Goal: Information Seeking & Learning: Learn about a topic

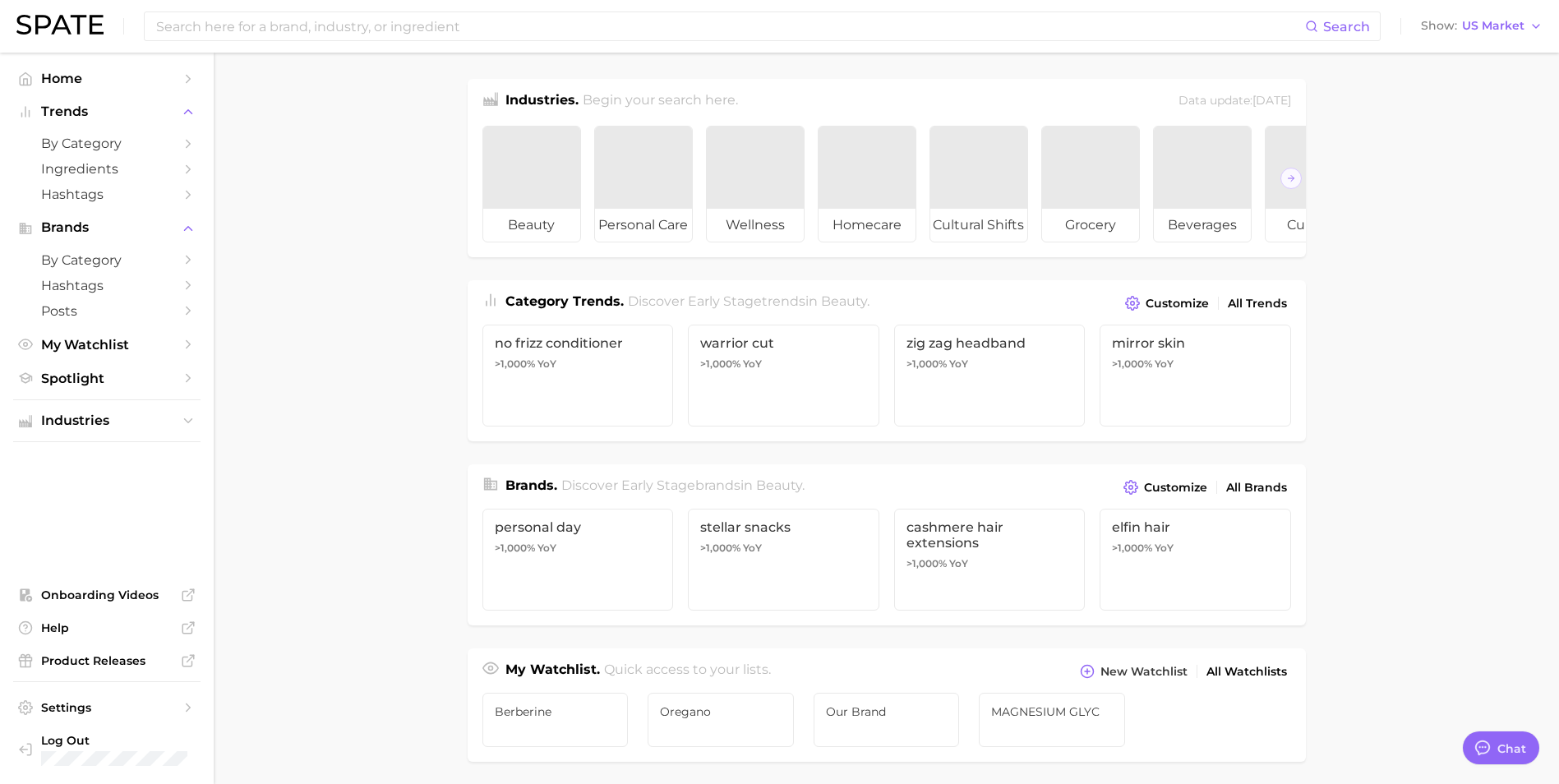
type textarea "x"
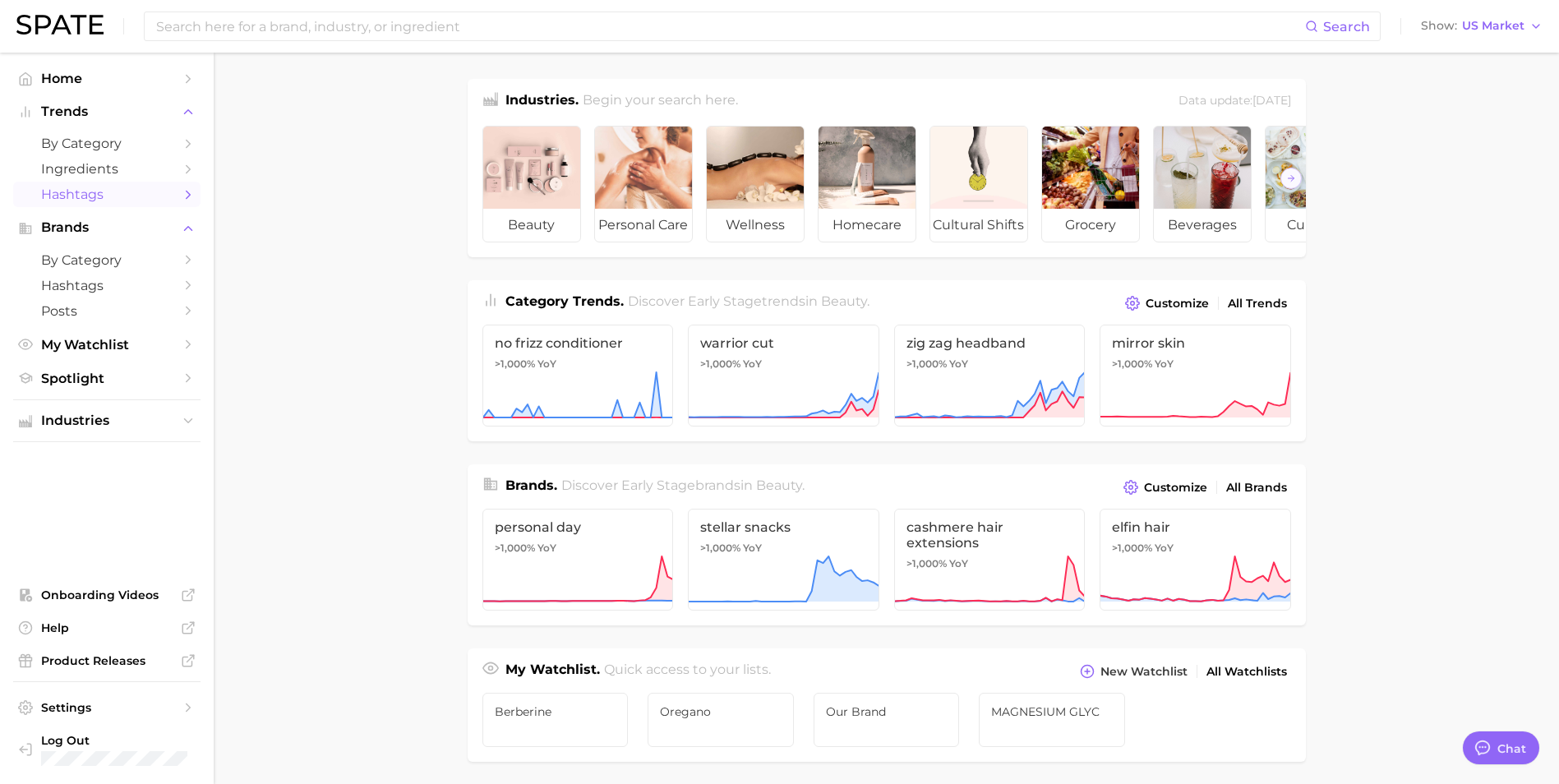
scroll to position [497, 0]
click at [285, 27] on input at bounding box center [730, 26] width 1151 height 28
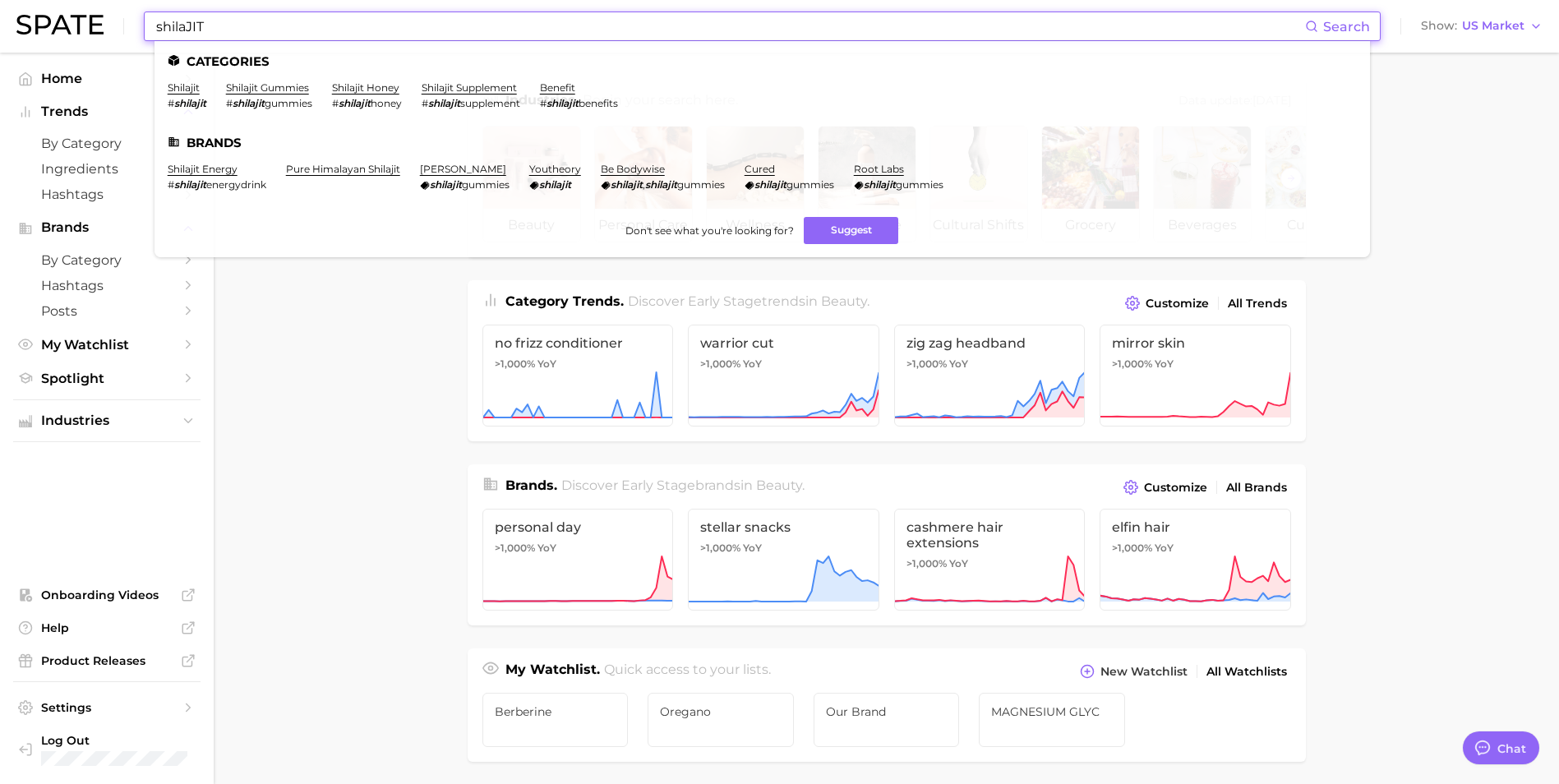
type input "shilaJIT"
click at [179, 90] on link "shilajit" at bounding box center [183, 87] width 32 height 12
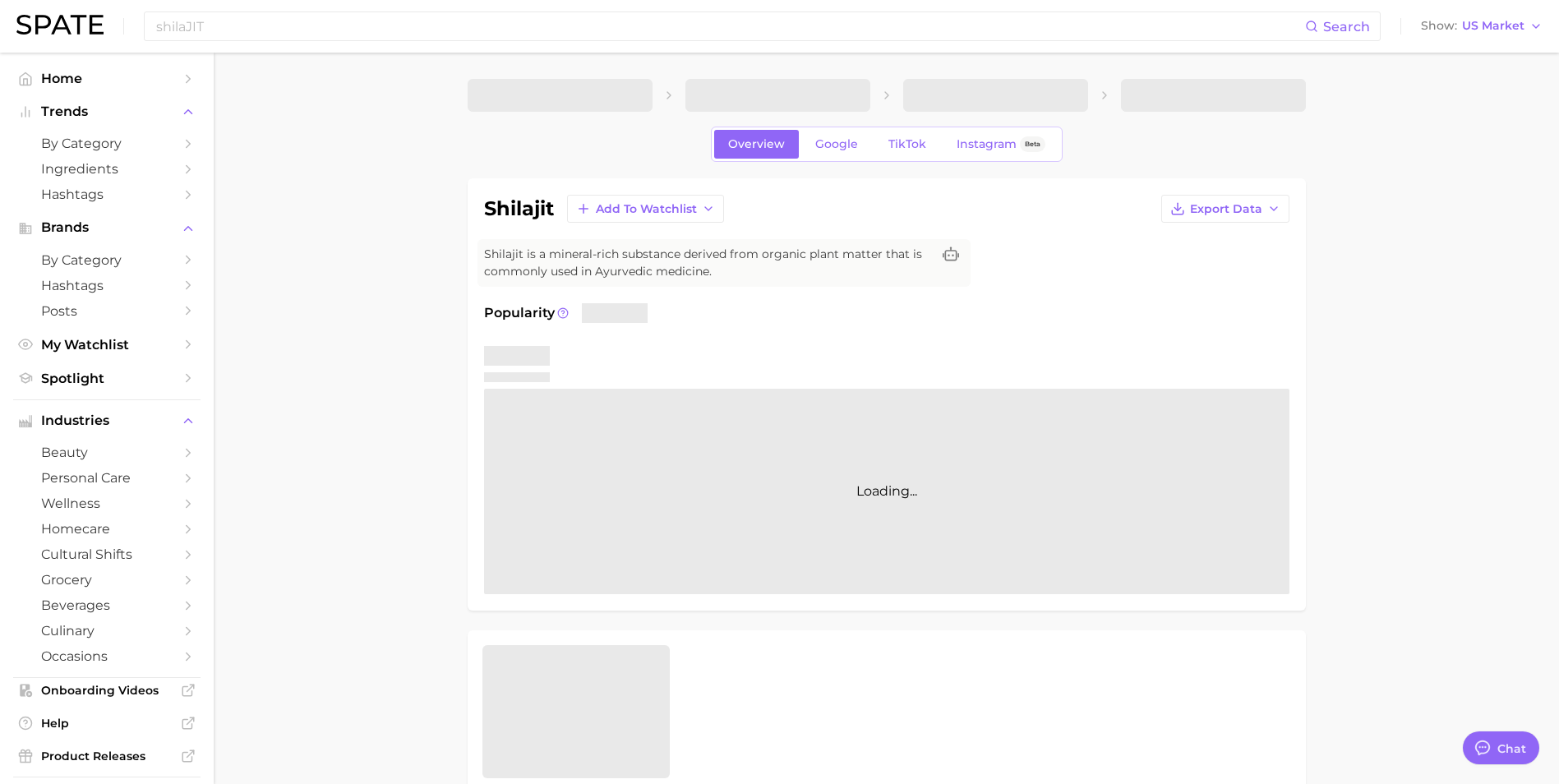
type textarea "x"
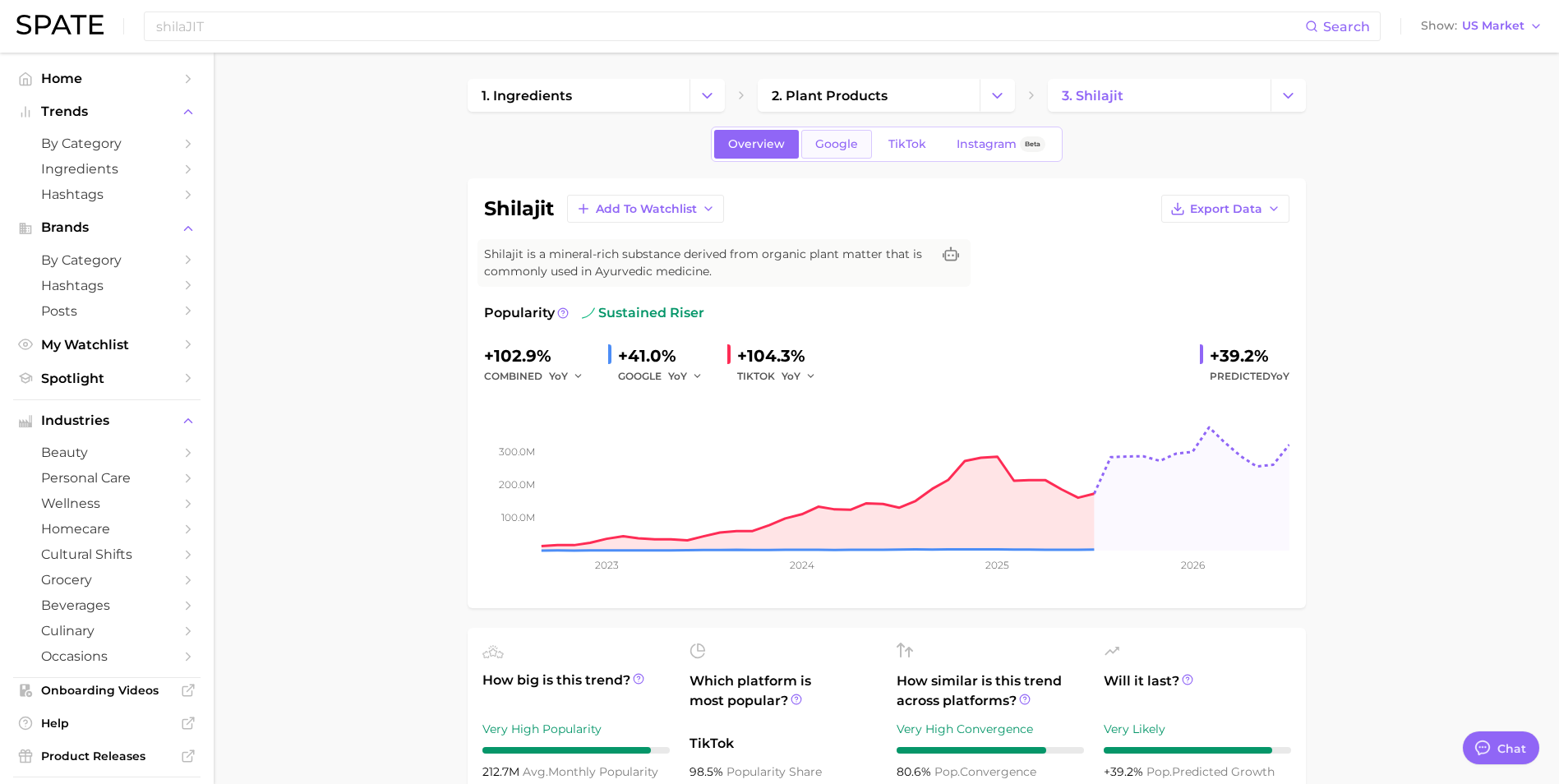
click at [832, 130] on link "Google" at bounding box center [837, 145] width 71 height 29
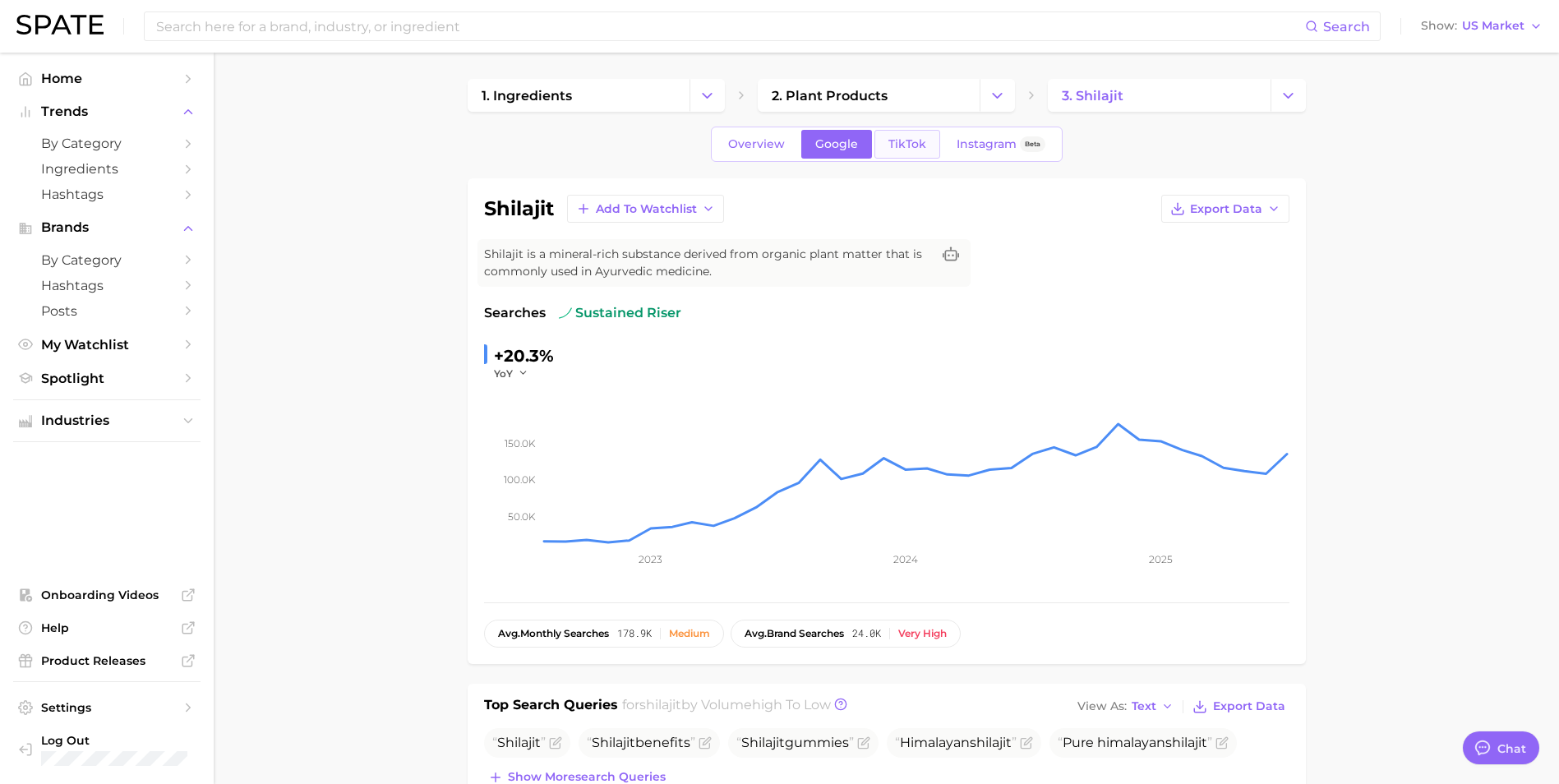
click at [909, 137] on span "TikTok" at bounding box center [907, 144] width 37 height 14
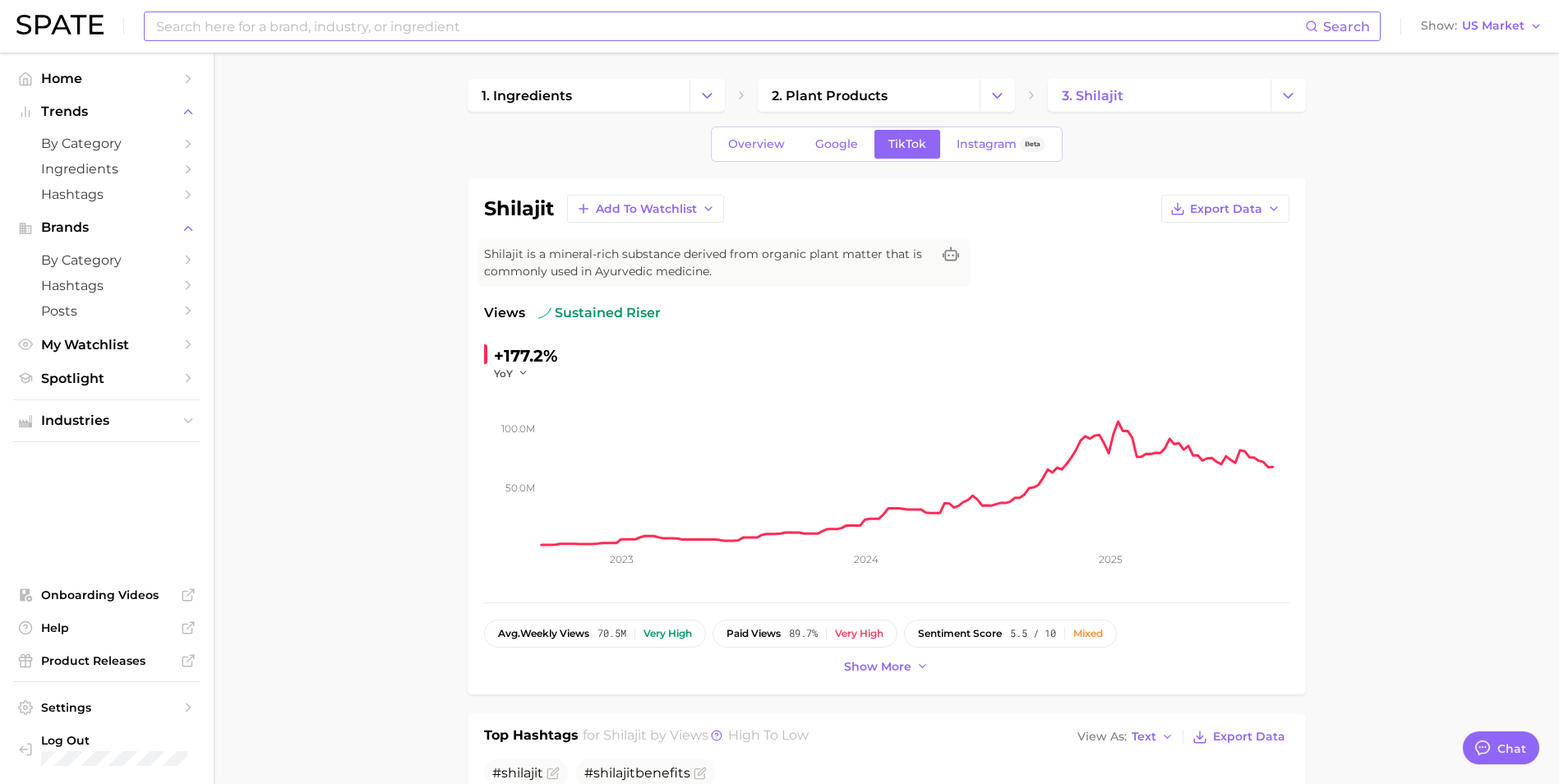
click at [452, 35] on input at bounding box center [730, 26] width 1151 height 28
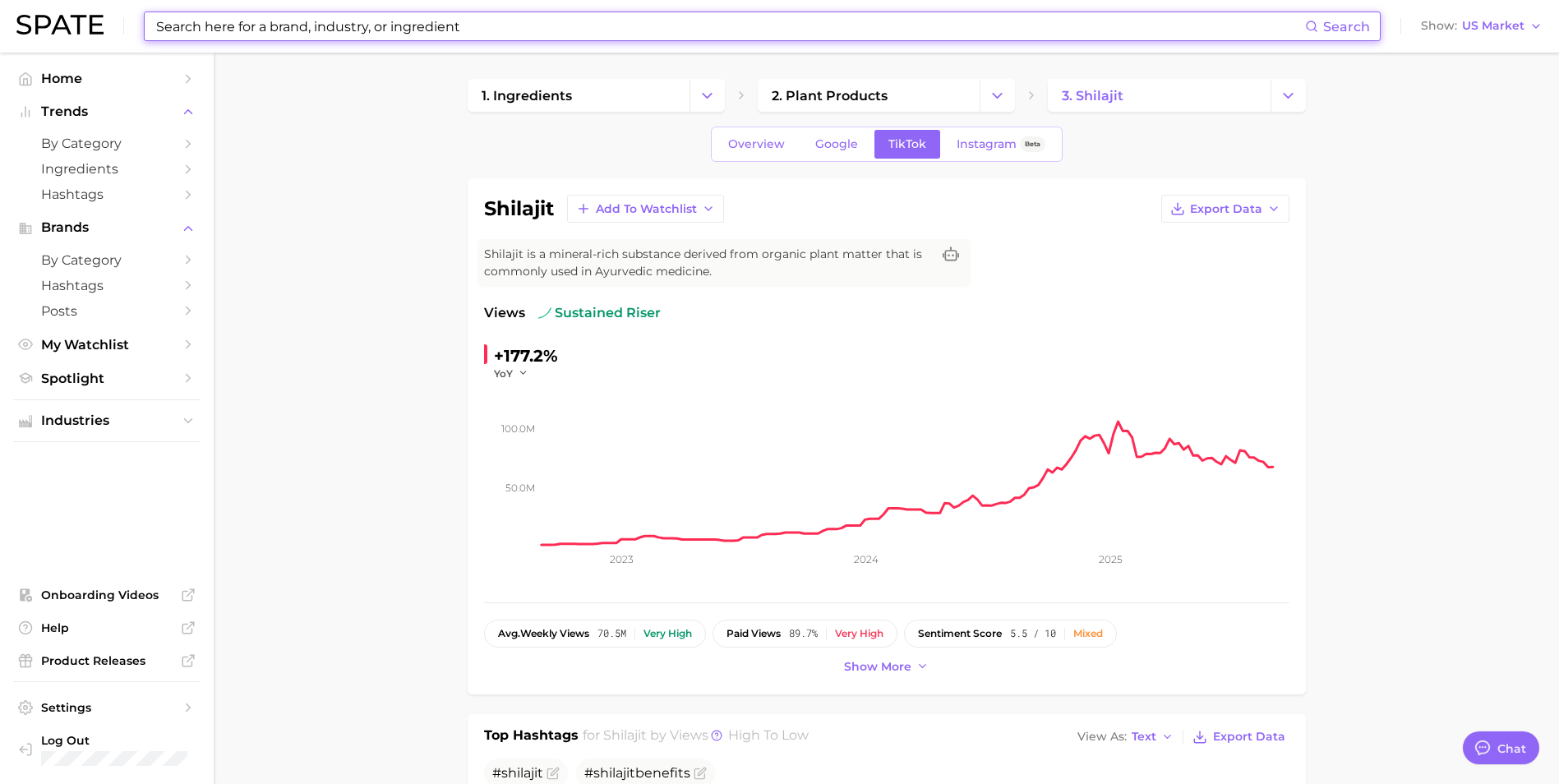
type input "e"
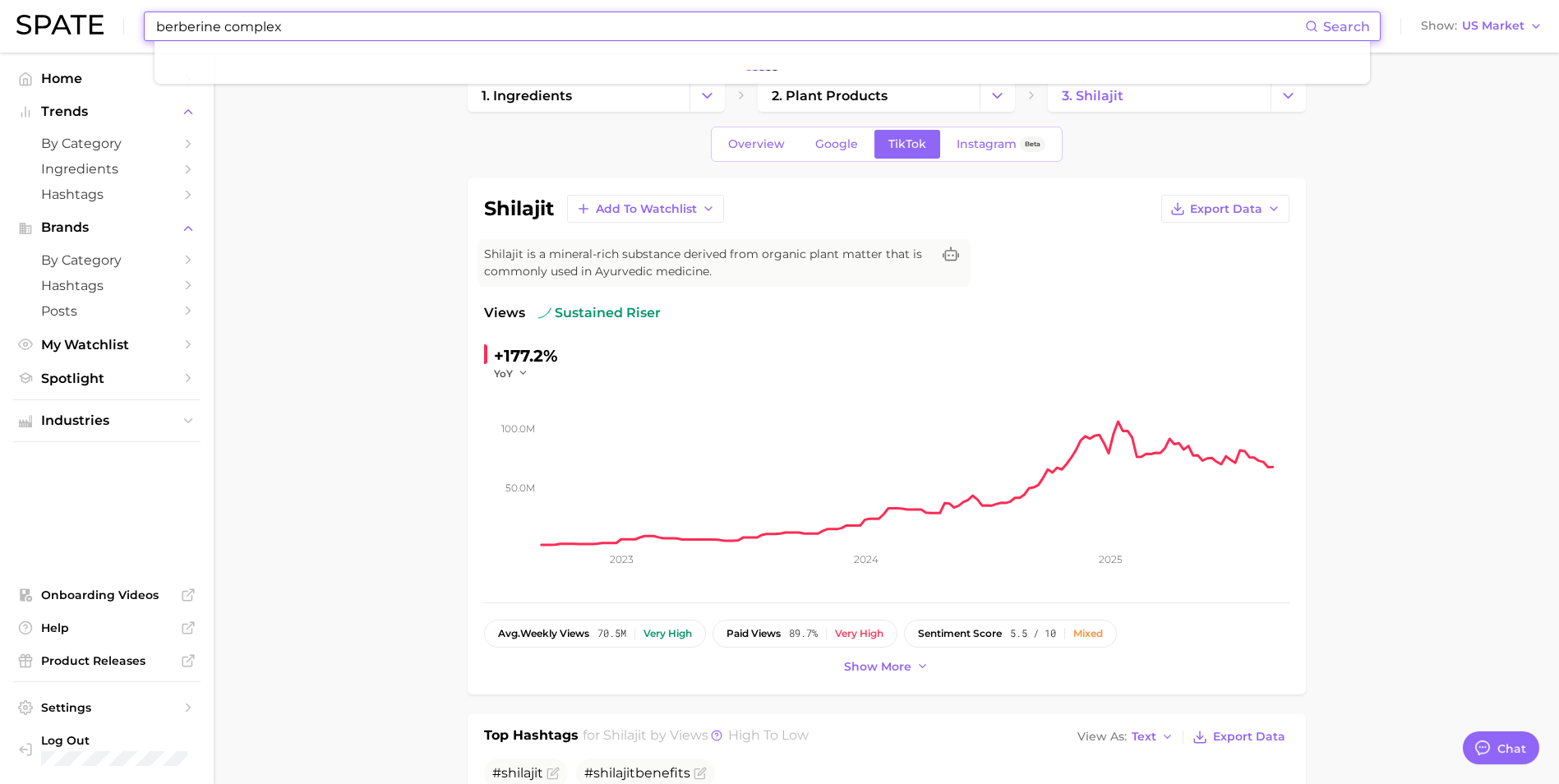
type input "berberine complex"
